Goal: Entertainment & Leisure: Consume media (video, audio)

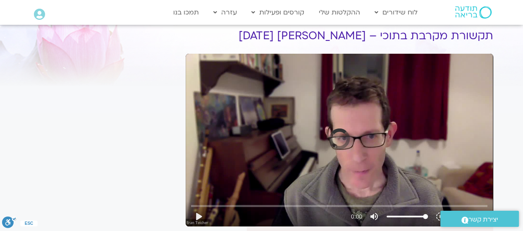
scroll to position [41, 0]
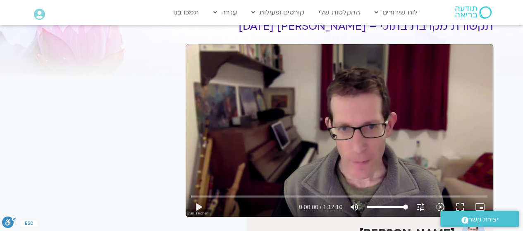
click at [200, 207] on button "play_arrow" at bounding box center [199, 207] width 20 height 20
type input "2.915919"
click at [334, 194] on input "Seek" at bounding box center [339, 196] width 297 height 5
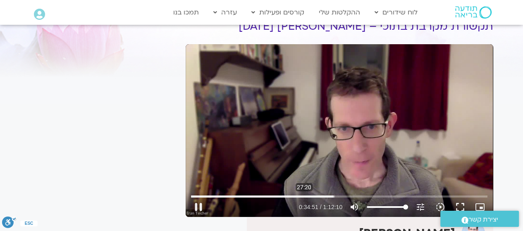
click at [304, 196] on input "Seek" at bounding box center [339, 196] width 297 height 5
click at [196, 204] on button "pause" at bounding box center [199, 207] width 20 height 20
click at [198, 206] on button "play_arrow" at bounding box center [199, 207] width 20 height 20
click at [196, 208] on button "pause" at bounding box center [199, 207] width 20 height 20
type input "3151.790824"
